Goal: Information Seeking & Learning: Learn about a topic

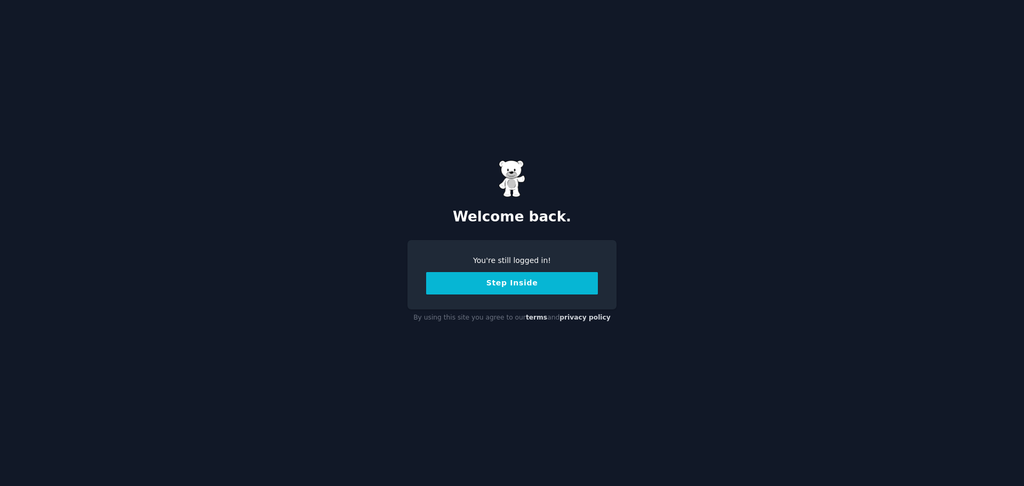
click at [497, 276] on button "Step Inside" at bounding box center [512, 283] width 172 height 22
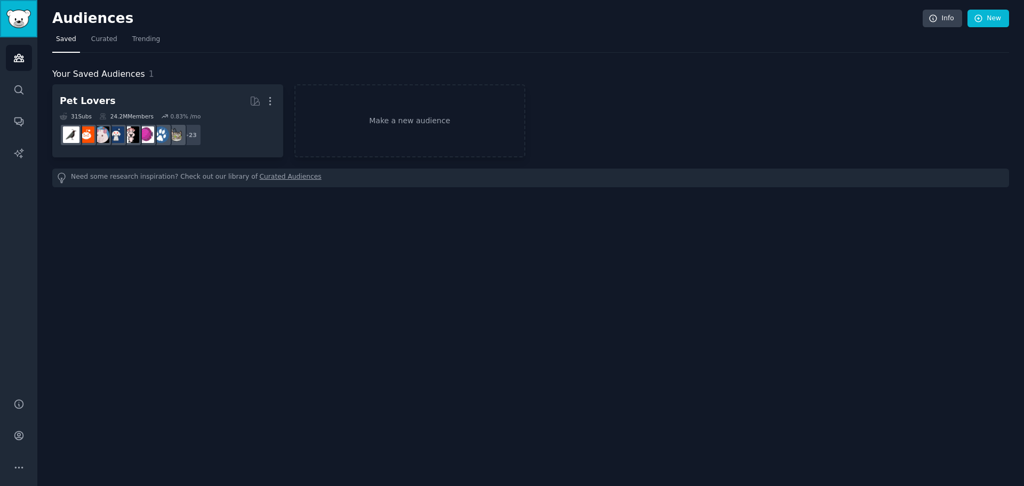
click at [20, 21] on img "Sidebar" at bounding box center [18, 19] width 25 height 19
click at [12, 21] on img "Sidebar" at bounding box center [18, 19] width 25 height 19
click at [140, 42] on span "Trending" at bounding box center [146, 40] width 28 height 10
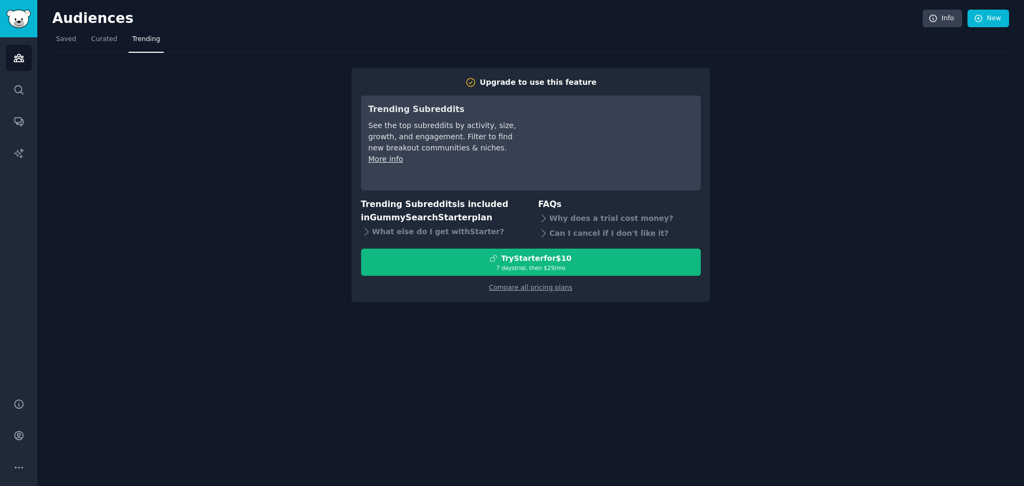
click at [379, 161] on link "More info" at bounding box center [386, 159] width 35 height 9
